Goal: Information Seeking & Learning: Learn about a topic

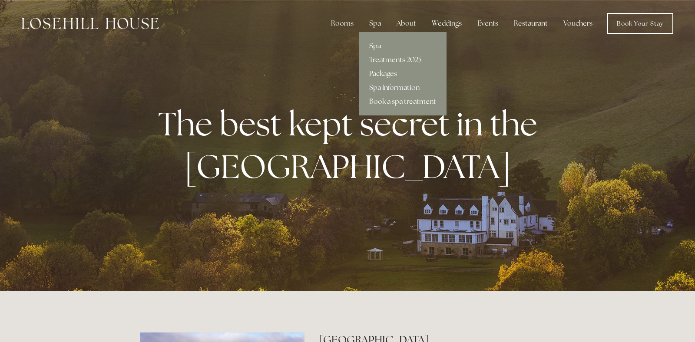
click at [382, 72] on link "Packages" at bounding box center [403, 74] width 88 height 14
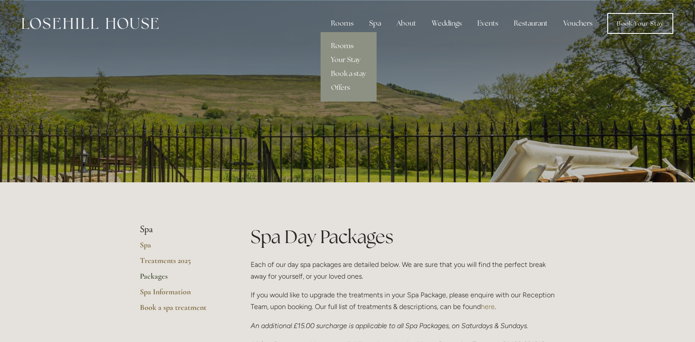
click at [343, 46] on link "Rooms" at bounding box center [348, 46] width 56 height 14
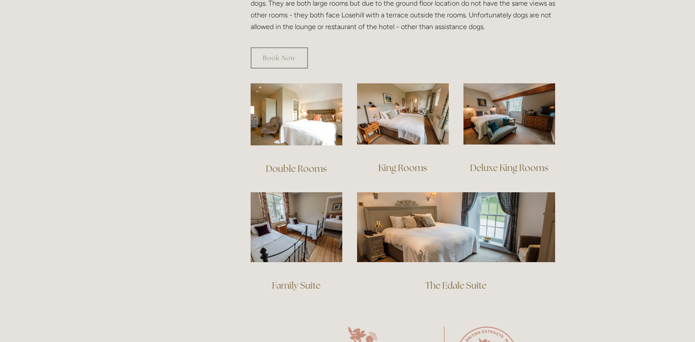
scroll to position [561, 0]
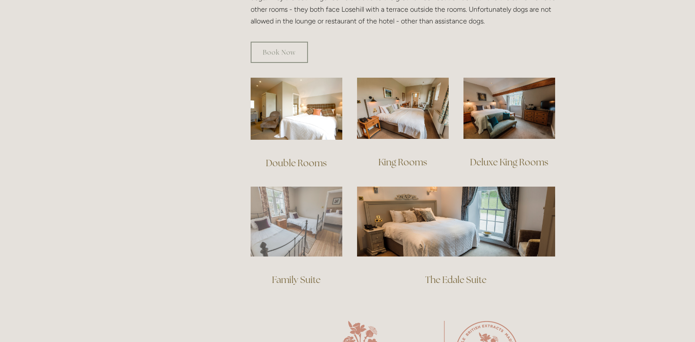
click at [307, 217] on img at bounding box center [297, 222] width 92 height 70
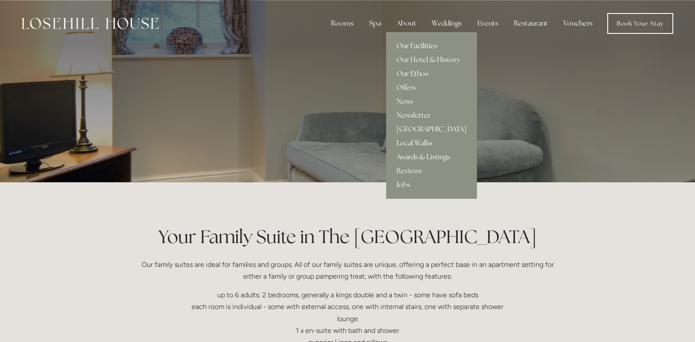
click at [412, 44] on link "Our Facilities" at bounding box center [431, 46] width 91 height 14
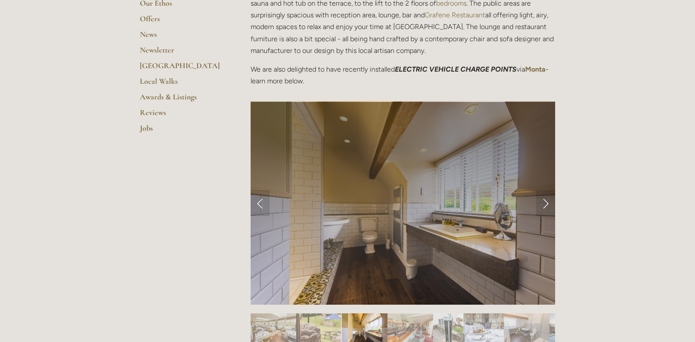
scroll to position [284, 0]
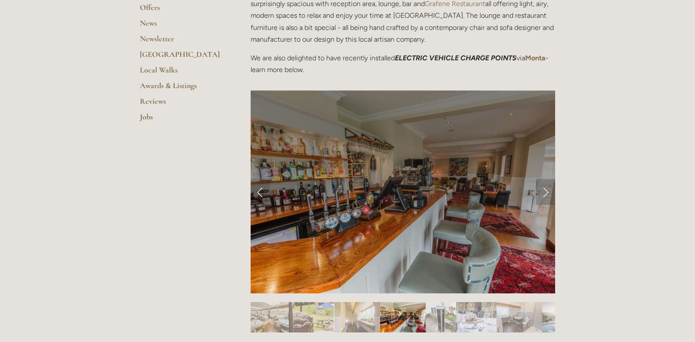
click at [547, 192] on link "Next Slide" at bounding box center [545, 192] width 19 height 26
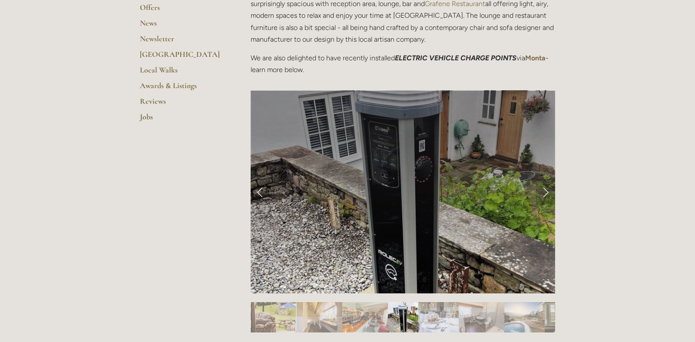
click at [546, 192] on link "Next Slide" at bounding box center [545, 192] width 19 height 26
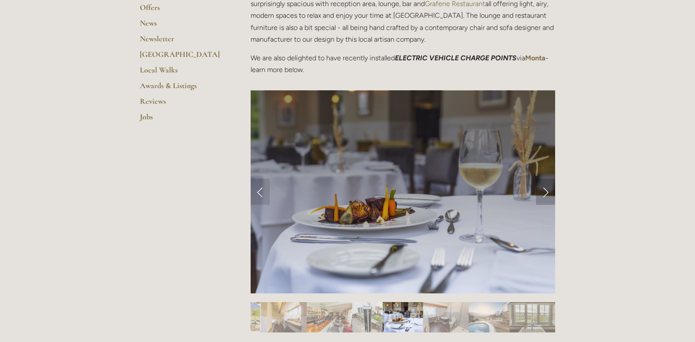
click at [546, 192] on link "Next Slide" at bounding box center [545, 192] width 19 height 26
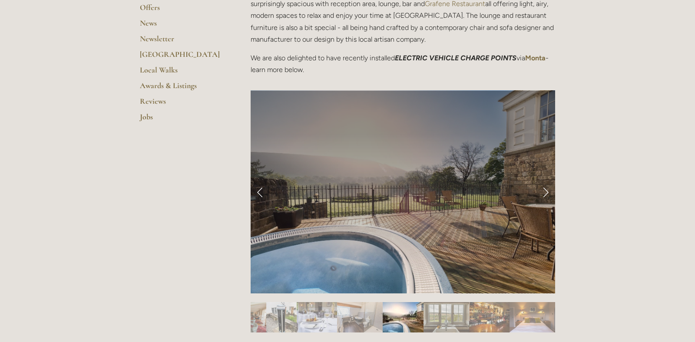
click at [546, 192] on link "Next Slide" at bounding box center [545, 192] width 19 height 26
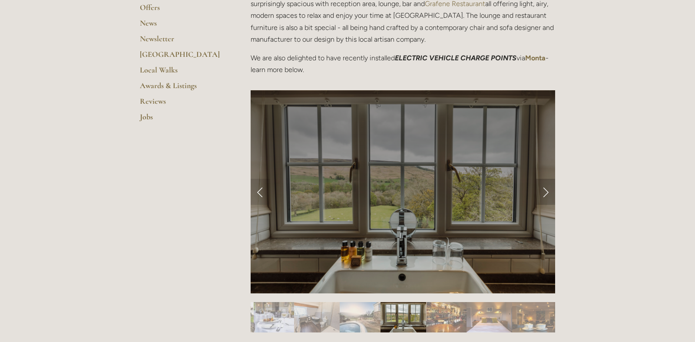
click at [546, 192] on link "Next Slide" at bounding box center [545, 192] width 19 height 26
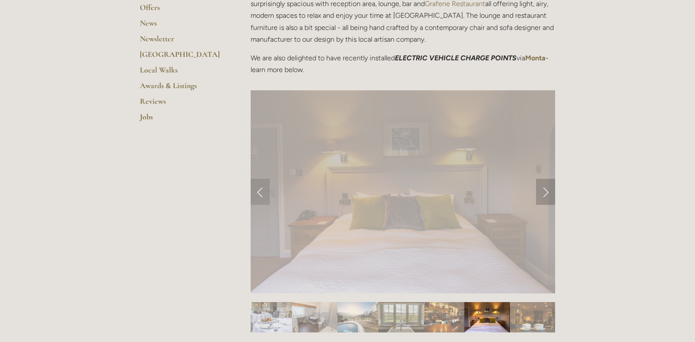
click at [546, 192] on link "Next Slide" at bounding box center [545, 192] width 19 height 26
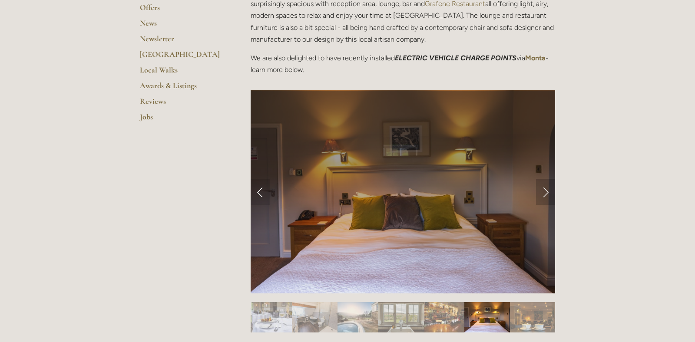
click at [546, 192] on link "Next Slide" at bounding box center [545, 192] width 19 height 26
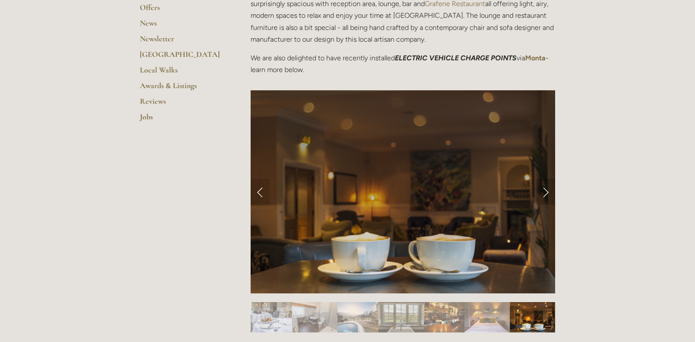
click at [546, 192] on link "Next Slide" at bounding box center [545, 192] width 19 height 26
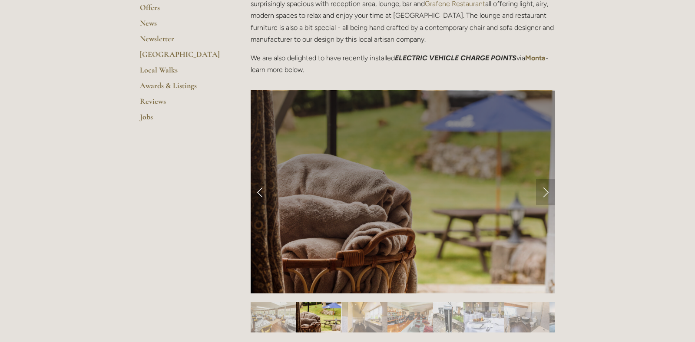
click at [546, 192] on link "Next Slide" at bounding box center [545, 192] width 19 height 26
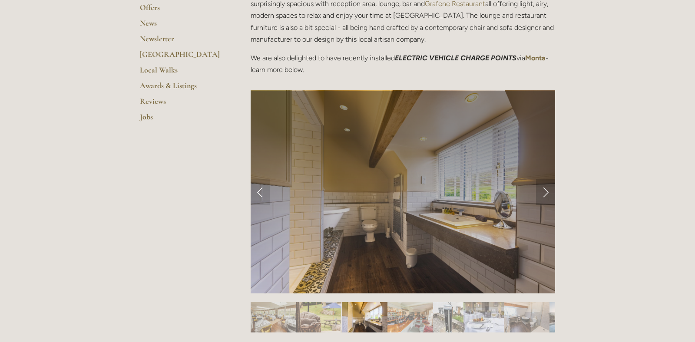
click at [546, 192] on link "Next Slide" at bounding box center [545, 192] width 19 height 26
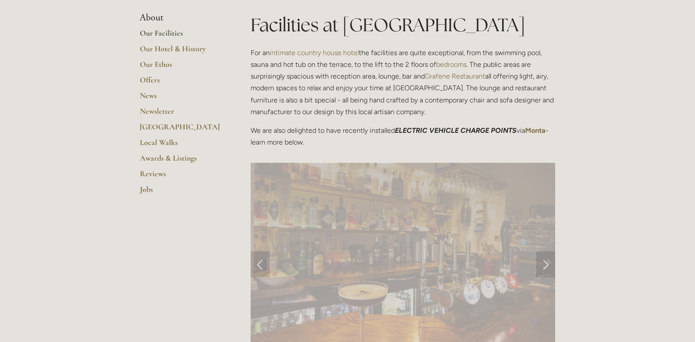
scroll to position [0, 0]
